Goal: Check status: Check status

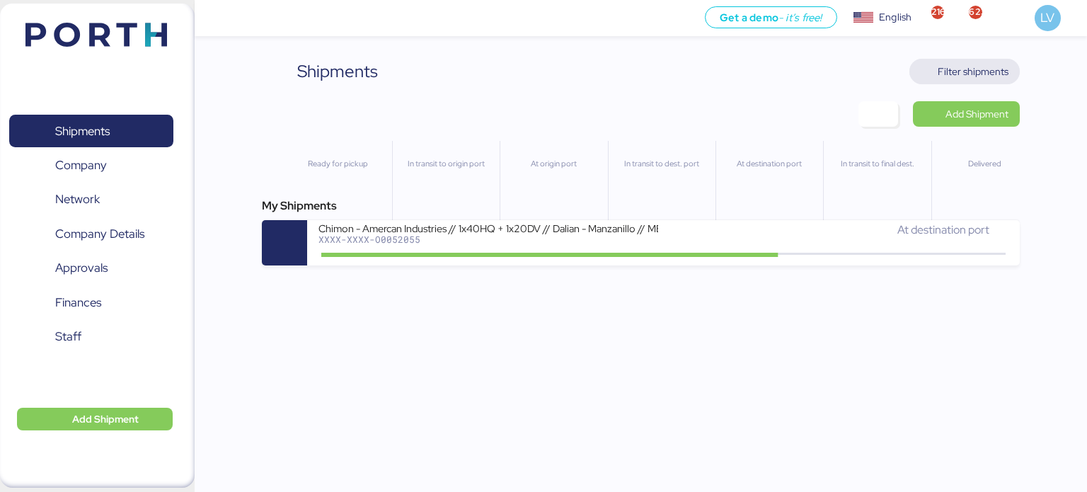
click at [971, 79] on span "Filter shipments" at bounding box center [972, 71] width 71 height 17
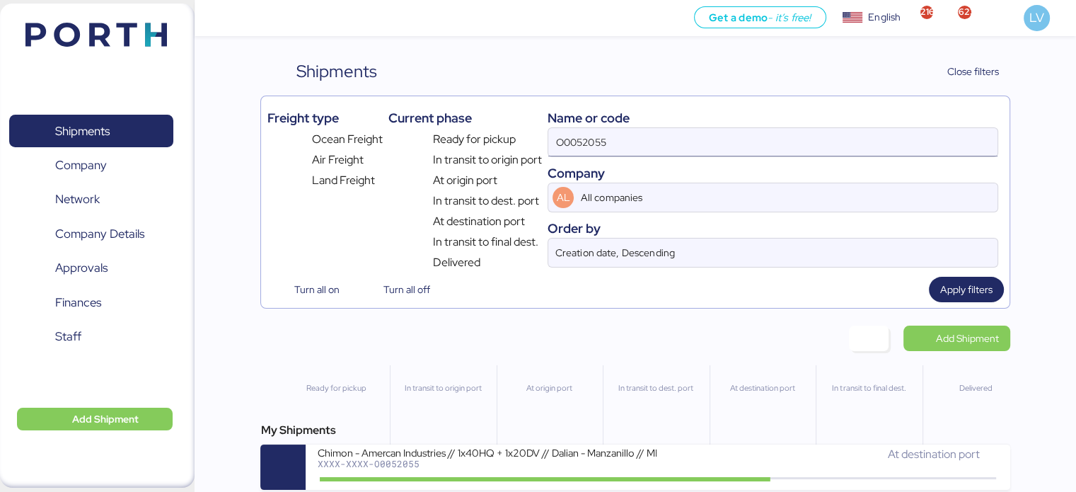
click at [840, 139] on input "O0052055" at bounding box center [772, 142] width 448 height 28
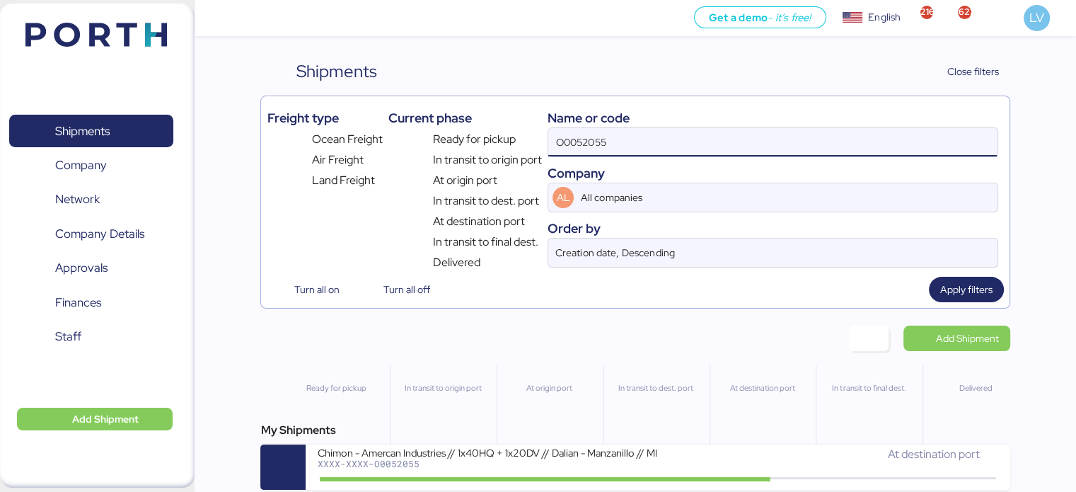
click at [840, 139] on input "O0052055" at bounding box center [772, 142] width 448 height 28
paste input "MEX/SHA/1129131"
type input "MEX/SHA/1129131"
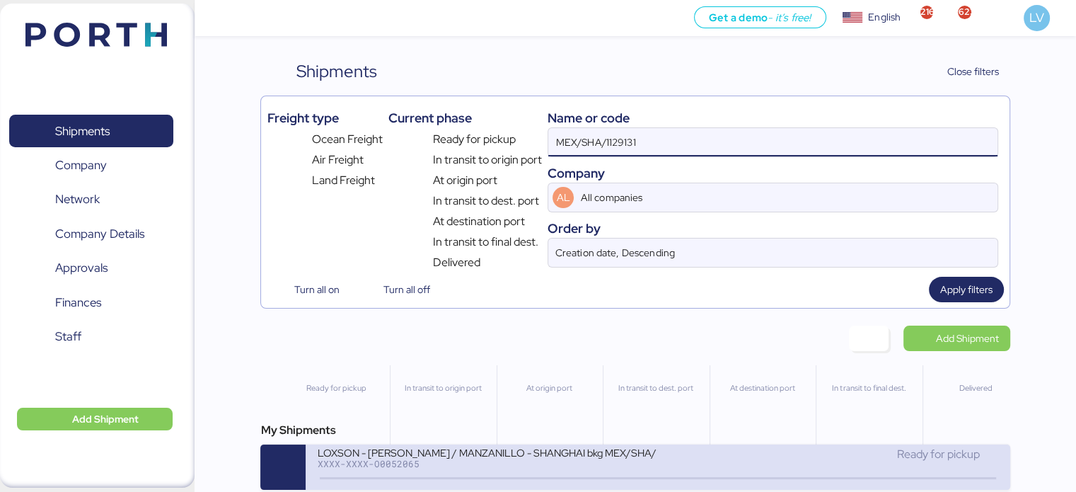
click at [642, 452] on div "LOXSON - [PERSON_NAME] / MANZANILLO - SHANGHAI bkg MEX/SHA/1129131 / LCL" at bounding box center [487, 452] width 340 height 12
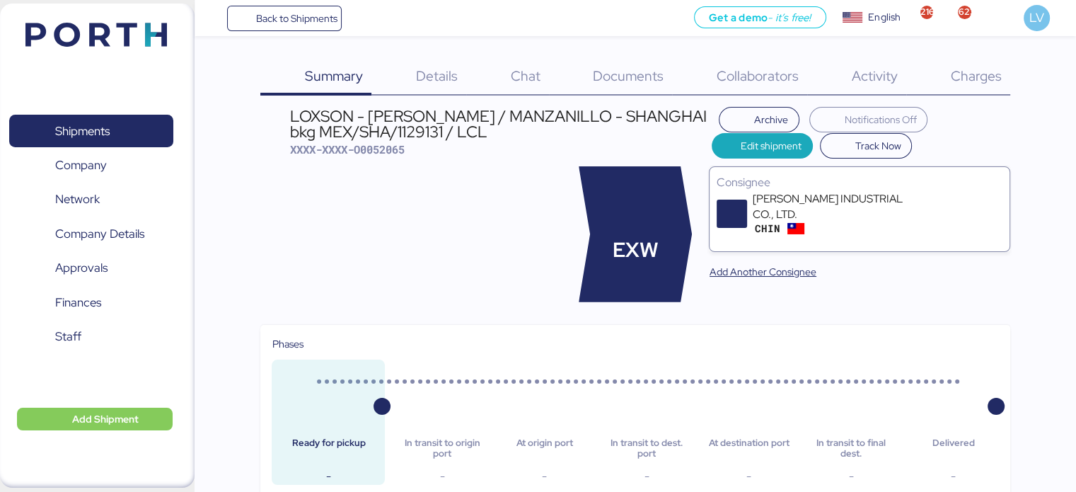
click at [371, 158] on header "LOXSON - [PERSON_NAME] / MANZANILLO - SHANGHAI bkg MEX/SHA/1129131 / LCL XXXX-X…" at bounding box center [634, 133] width 749 height 52
copy header "XXXX-XXXX-O0052065 Archive Notifications Off Edit shipment Track Now"
